Goal: Information Seeking & Learning: Learn about a topic

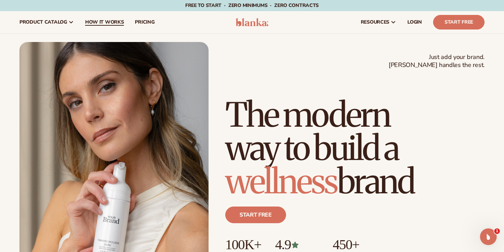
click at [119, 21] on span "How It Works" at bounding box center [104, 22] width 39 height 6
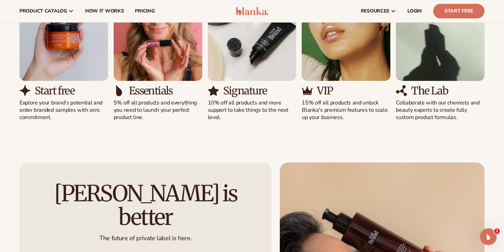
scroll to position [502, 0]
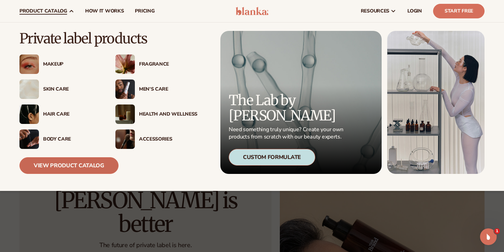
click at [49, 167] on link "View Product Catalog" at bounding box center [68, 165] width 99 height 17
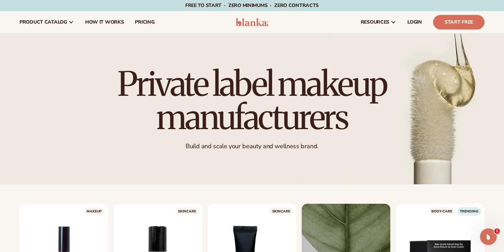
click at [266, 176] on div "Private label makeup manufacturers Build and scale your beauty and wellness bra…" at bounding box center [252, 109] width 504 height 151
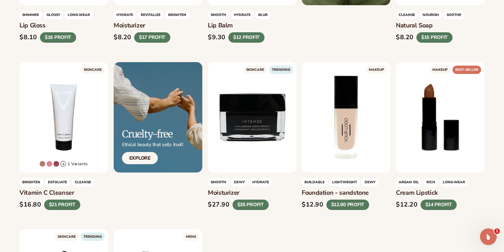
scroll to position [311, 0]
